Goal: Find specific page/section: Find specific page/section

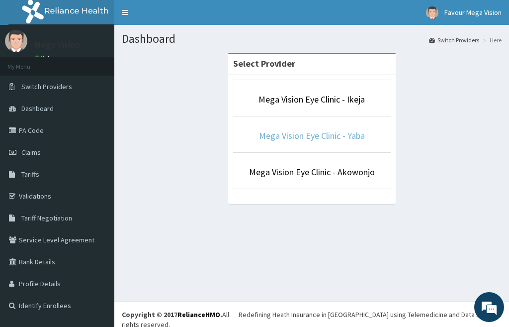
click at [324, 134] on link "Mega Vision Eye Clinic - Yaba" at bounding box center [312, 135] width 106 height 11
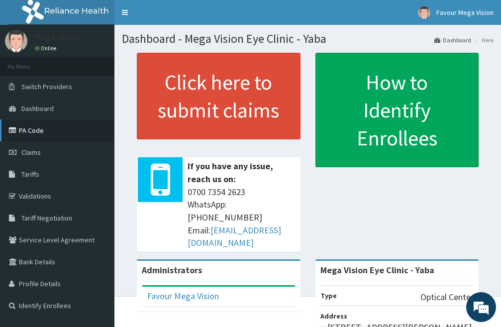
click at [28, 127] on link "PA Code" at bounding box center [57, 130] width 114 height 22
